Goal: Task Accomplishment & Management: Manage account settings

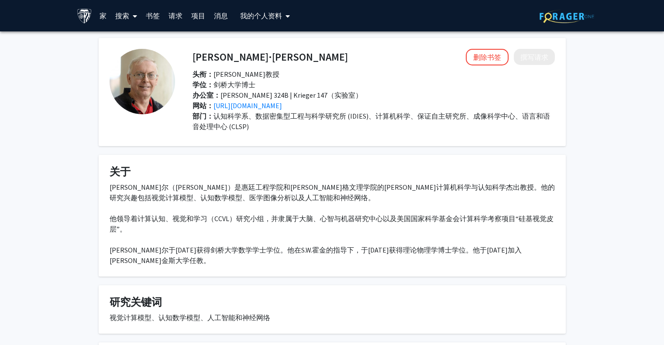
click at [268, 14] on font "个人资料" at bounding box center [268, 15] width 28 height 9
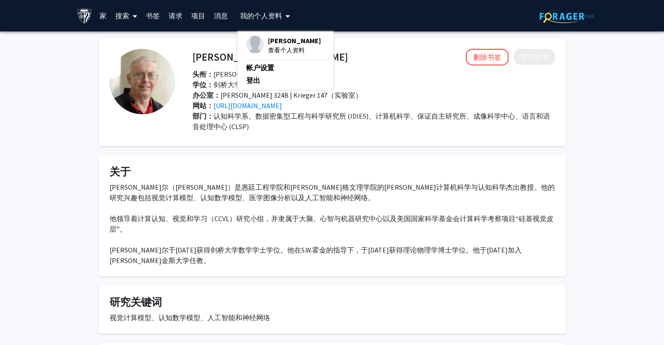
click at [281, 37] on font "[PERSON_NAME]" at bounding box center [294, 40] width 53 height 9
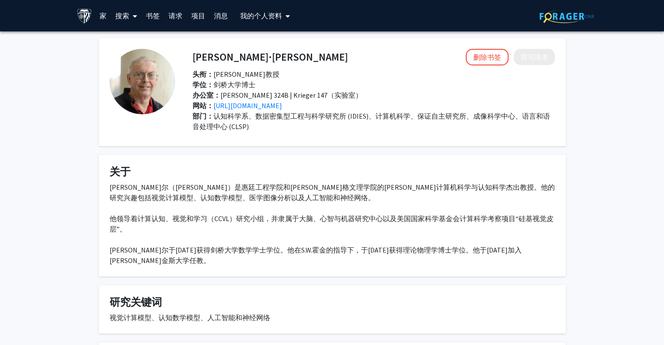
click at [284, 15] on span "我的个人资料下拉菜单用于访问个人资料和注销" at bounding box center [286, 16] width 8 height 31
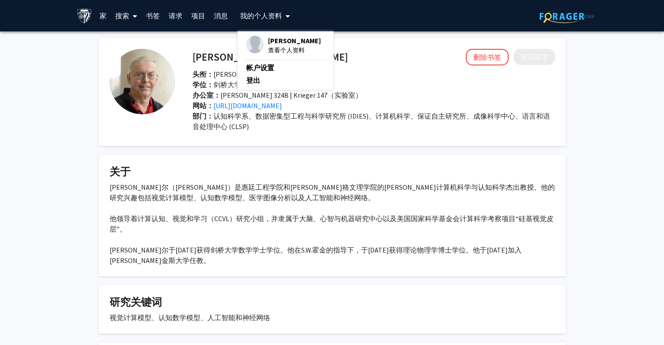
click at [291, 53] on font "查看个人资料" at bounding box center [286, 50] width 37 height 8
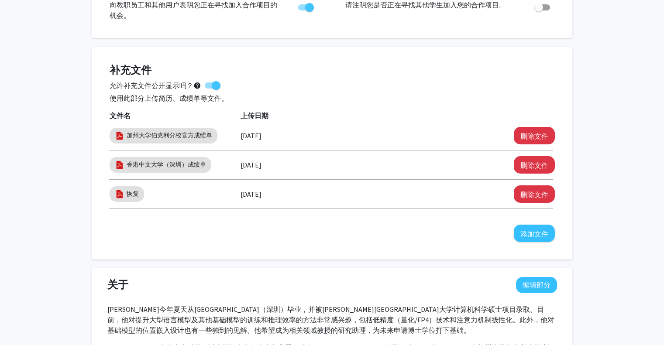
scroll to position [131, 0]
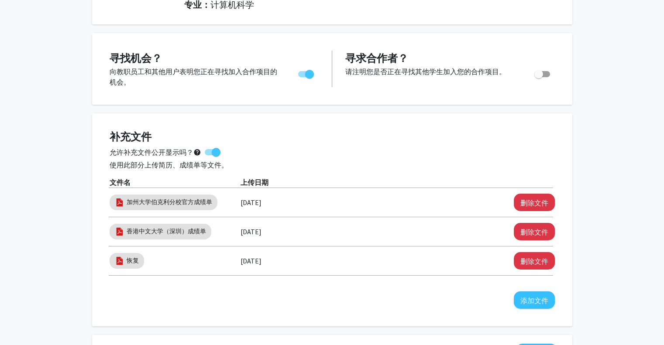
click at [169, 163] on font "使用此部分上传简历、成绩单等文件。" at bounding box center [169, 165] width 119 height 9
click at [131, 167] on font "使用此部分上传简历、成绩单等文件。" at bounding box center [169, 165] width 119 height 9
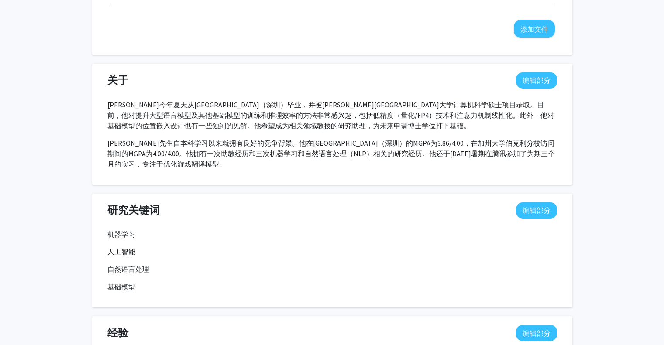
scroll to position [393, 0]
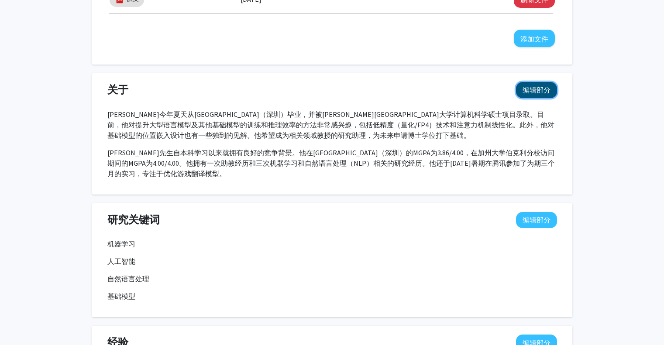
click at [546, 90] on font "编辑部分" at bounding box center [536, 90] width 28 height 9
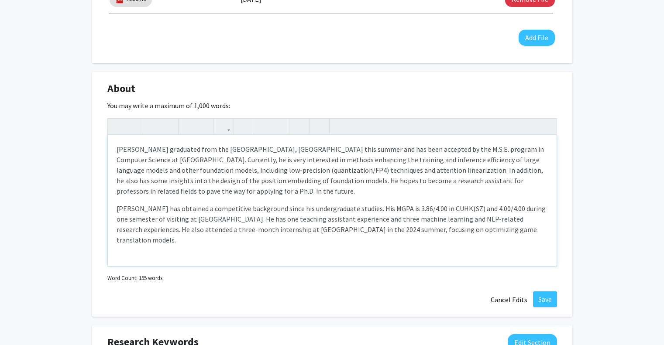
click at [242, 219] on p "Yang has obtained a competitive background since his undergraduate studies. His…" at bounding box center [331, 224] width 431 height 42
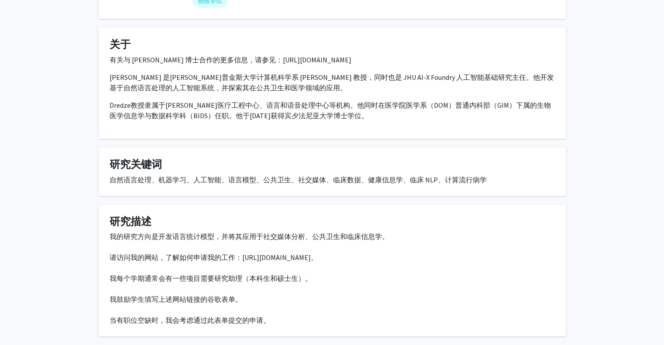
scroll to position [177, 0]
